Goal: Find specific page/section: Find specific page/section

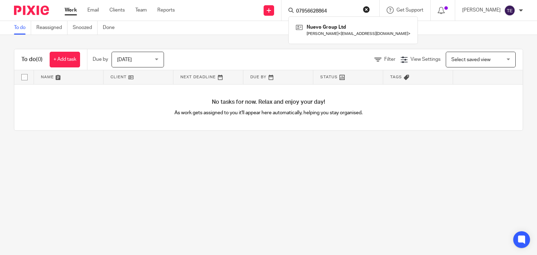
click at [370, 7] on button "reset" at bounding box center [366, 9] width 7 height 7
click at [315, 9] on input "Search" at bounding box center [327, 11] width 63 height 6
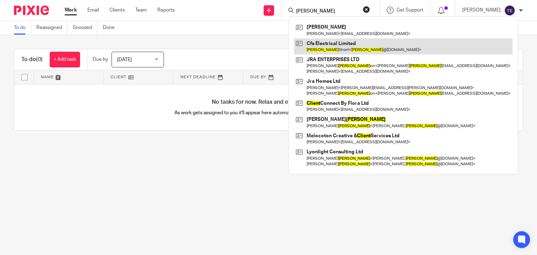
type input "clint"
click at [337, 43] on link at bounding box center [403, 46] width 219 height 16
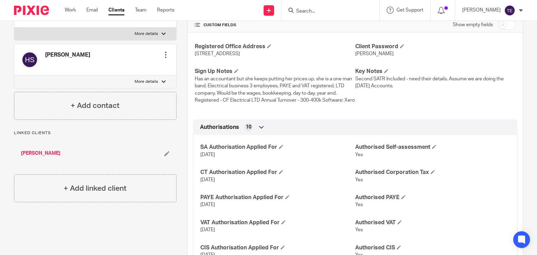
scroll to position [163, 0]
drag, startPoint x: 301, startPoint y: 169, endPoint x: 256, endPoint y: 124, distance: 63.1
click at [256, 115] on div "Registered Office Address 9 Riverbourne Road, Milford, Salisbury, Wiltshire, Un…" at bounding box center [355, 74] width 335 height 82
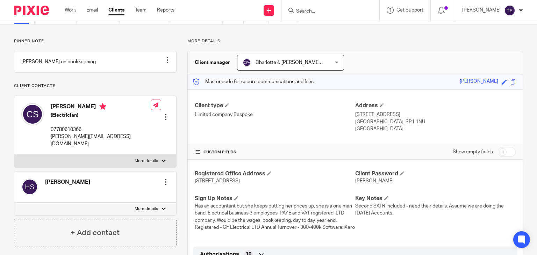
scroll to position [0, 0]
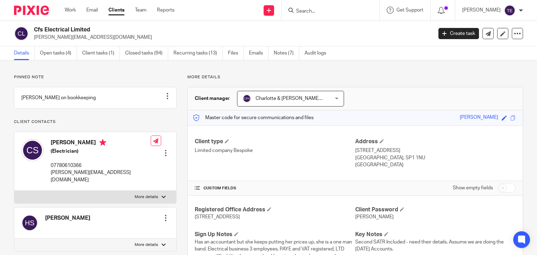
click at [309, 10] on input "Search" at bounding box center [327, 11] width 63 height 6
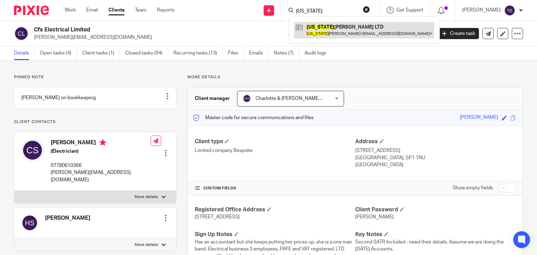
type input "georgia"
click at [332, 28] on link at bounding box center [364, 30] width 140 height 16
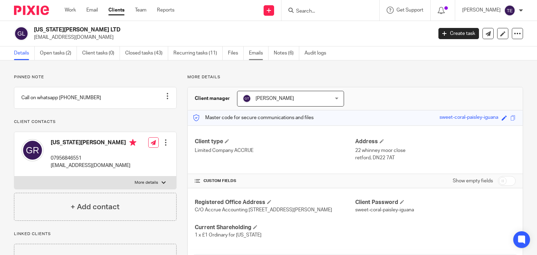
click at [257, 53] on link "Emails" at bounding box center [259, 54] width 20 height 14
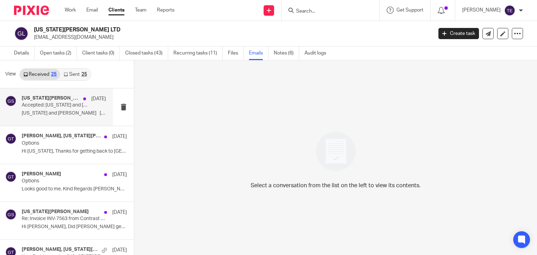
click at [59, 109] on div "[US_STATE][PERSON_NAME] [DATE] Accepted: [US_STATE] and [PERSON_NAME] @ [DATE] …" at bounding box center [64, 106] width 84 height 23
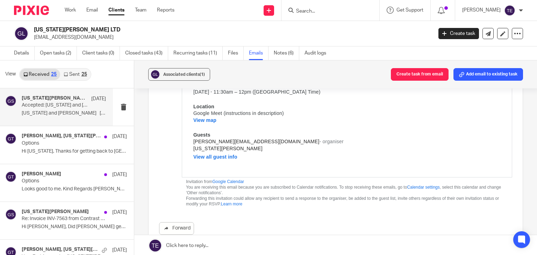
scroll to position [394, 0]
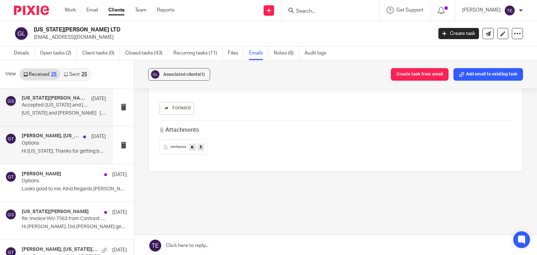
click at [54, 150] on p "Hi [US_STATE], Thanks for getting back to [GEOGRAPHIC_DATA]. ..." at bounding box center [64, 152] width 84 height 6
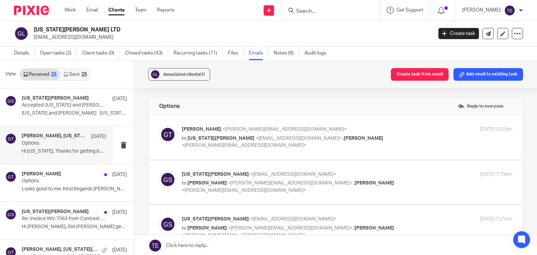
scroll to position [0, 0]
click at [267, 135] on p "to [US_STATE][PERSON_NAME] <[EMAIL_ADDRESS][DOMAIN_NAME]> , [PERSON_NAME] <[PER…" at bounding box center [292, 142] width 220 height 14
checkbox input "true"
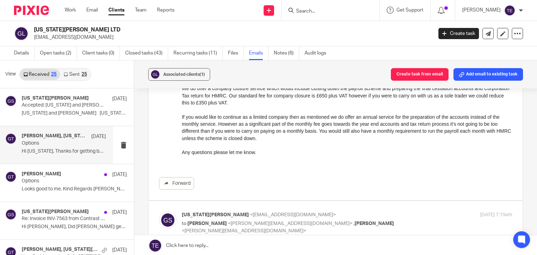
scroll to position [237, 0]
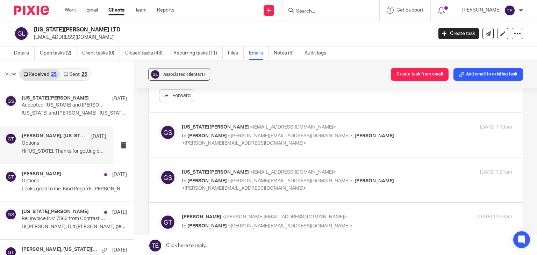
click at [267, 135] on span "<[PERSON_NAME][EMAIL_ADDRESS][DOMAIN_NAME]>" at bounding box center [290, 136] width 124 height 5
checkbox input "true"
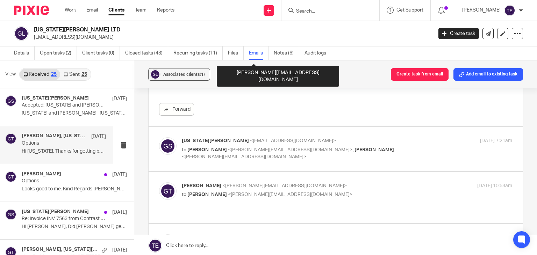
scroll to position [439, 0]
click at [267, 135] on label at bounding box center [336, 149] width 374 height 44
click at [159, 137] on input "checkbox" at bounding box center [159, 137] width 0 height 0
checkbox input "true"
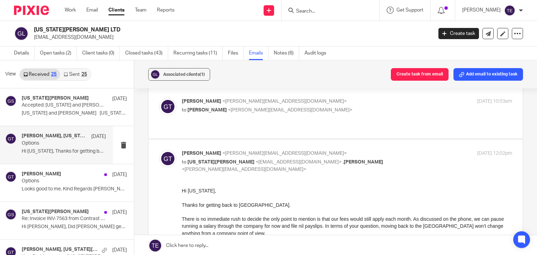
scroll to position [622, 0]
click at [237, 114] on div "[PERSON_NAME] <[PERSON_NAME][EMAIL_ADDRESS][DOMAIN_NAME]> to [PERSON_NAME] <[PE…" at bounding box center [347, 106] width 330 height 17
checkbox input "true"
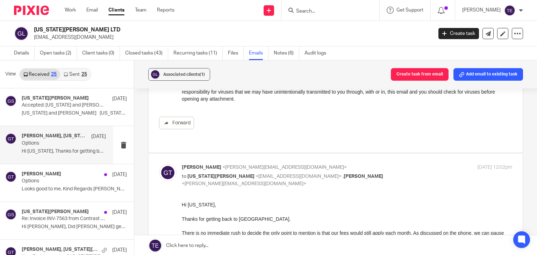
scroll to position [943, 0]
